Goal: Transaction & Acquisition: Purchase product/service

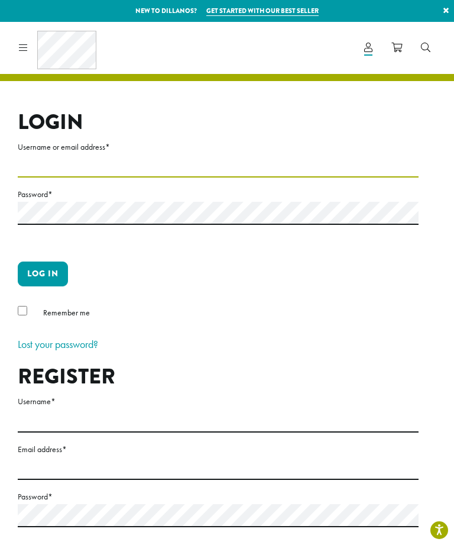
type input "**********"
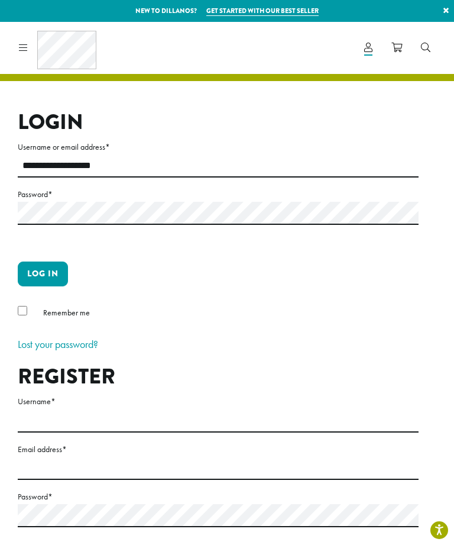
click at [43, 273] on button "Log in" at bounding box center [43, 273] width 50 height 25
click at [40, 279] on button "Log in" at bounding box center [43, 273] width 50 height 25
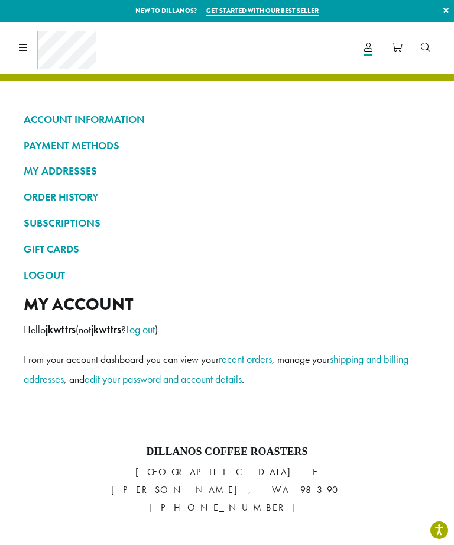
click at [89, 215] on link "SUBSCRIPTIONS" at bounding box center [227, 223] width 407 height 20
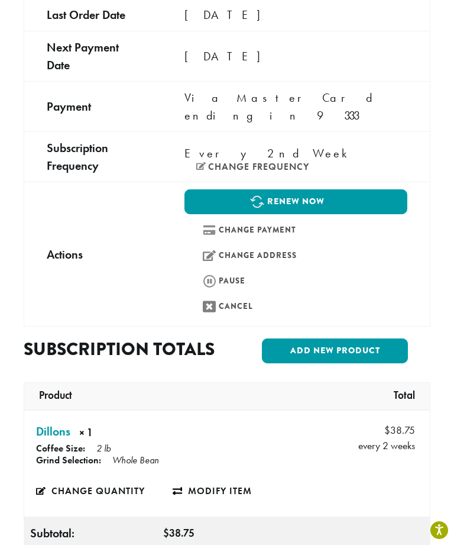
scroll to position [421, 0]
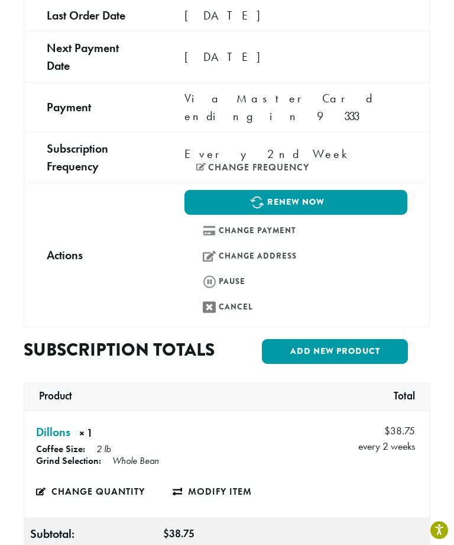
click at [341, 190] on link "Renew now" at bounding box center [296, 202] width 223 height 25
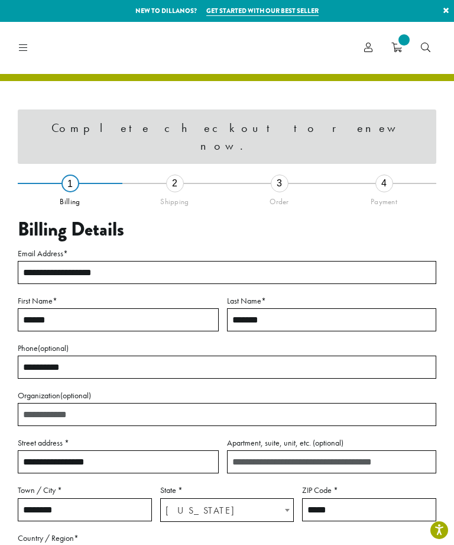
select select "**"
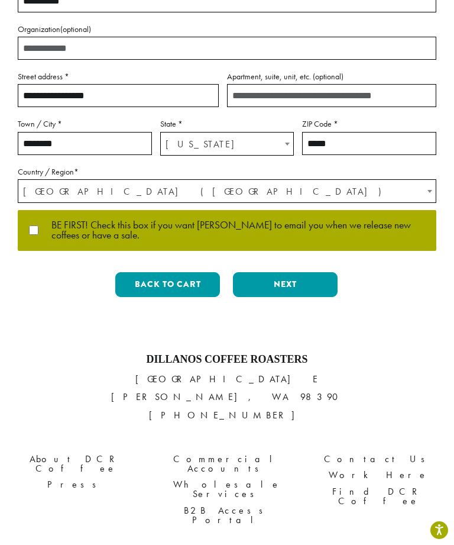
click at [299, 272] on button "Next" at bounding box center [285, 284] width 105 height 25
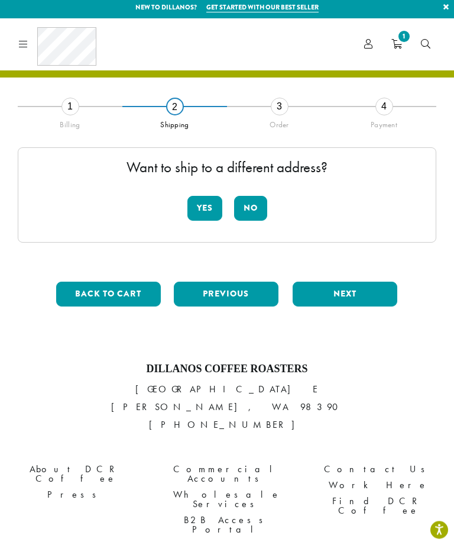
click at [258, 212] on button "No" at bounding box center [250, 208] width 33 height 25
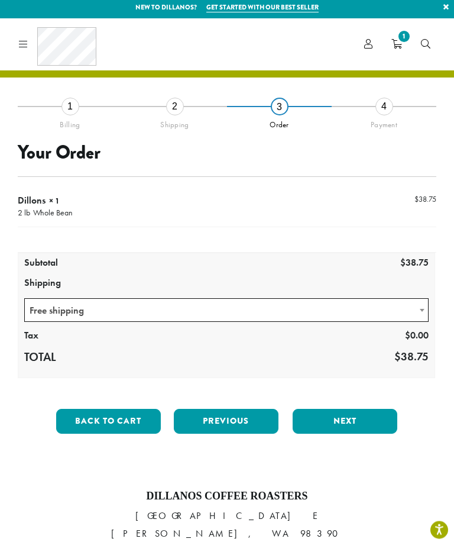
scroll to position [4, 0]
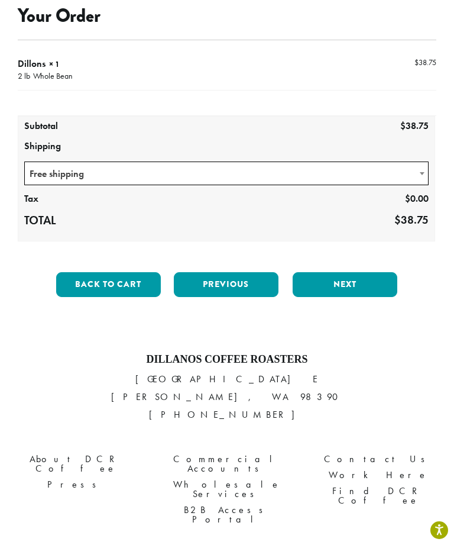
click at [360, 284] on button "Next" at bounding box center [345, 284] width 105 height 25
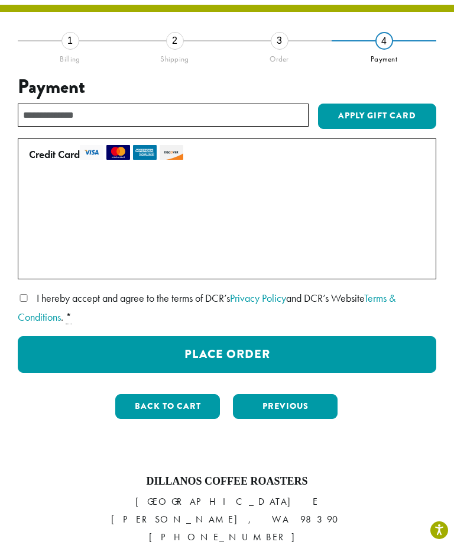
scroll to position [67, 0]
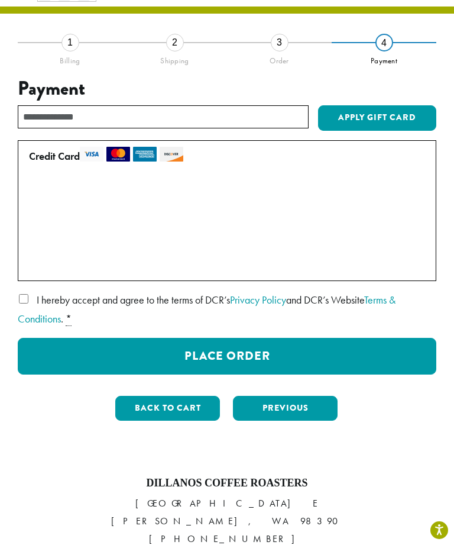
click at [358, 360] on button "Place Order" at bounding box center [227, 356] width 419 height 37
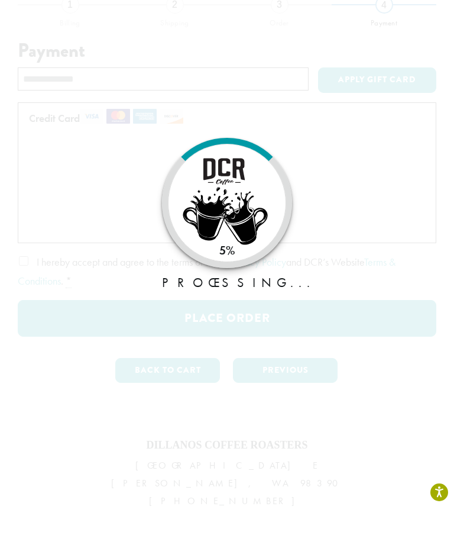
scroll to position [105, 0]
